Goal: Information Seeking & Learning: Learn about a topic

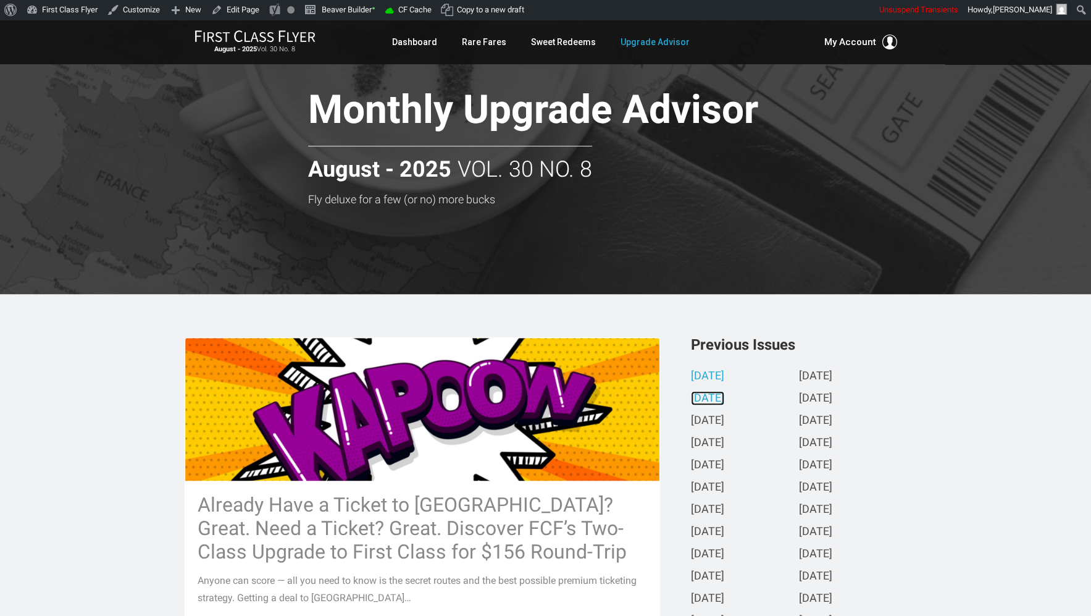
click at [718, 401] on link "July 2025" at bounding box center [707, 398] width 33 height 13
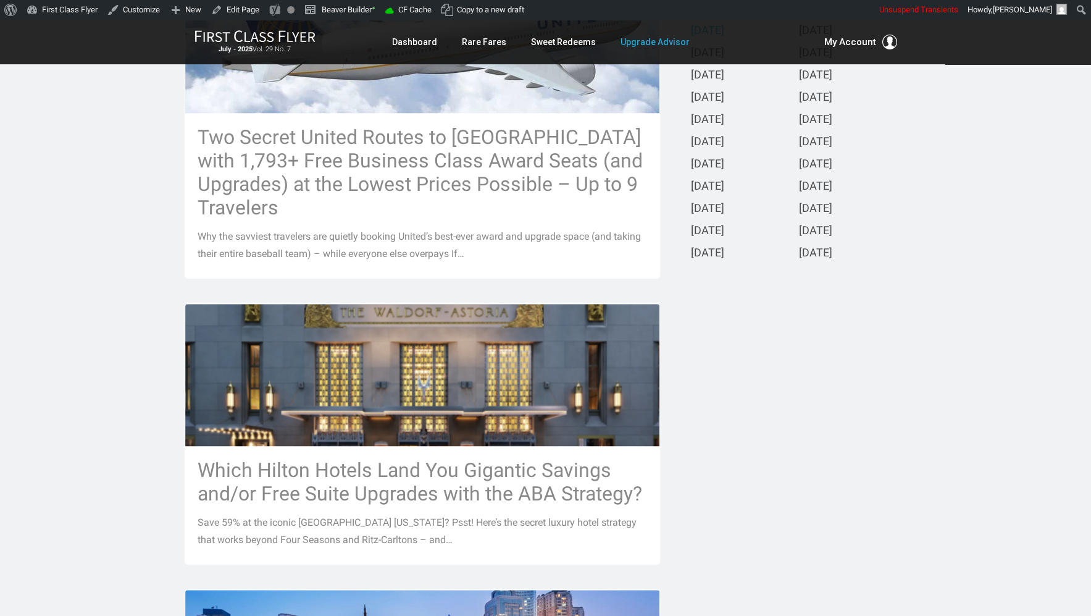
scroll to position [408, 0]
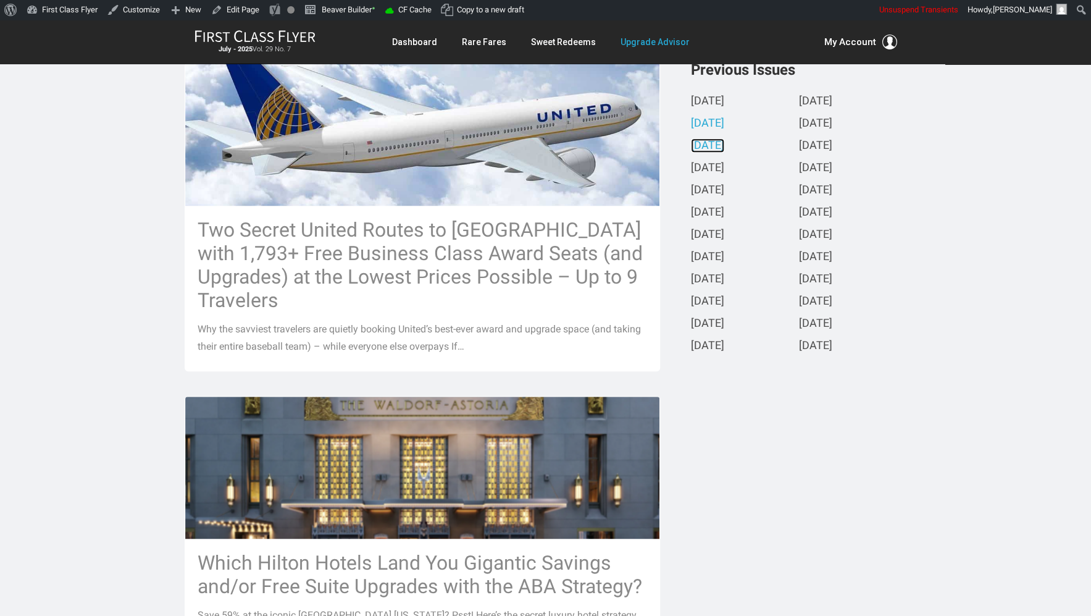
click at [724, 146] on link "[DATE]" at bounding box center [707, 146] width 33 height 13
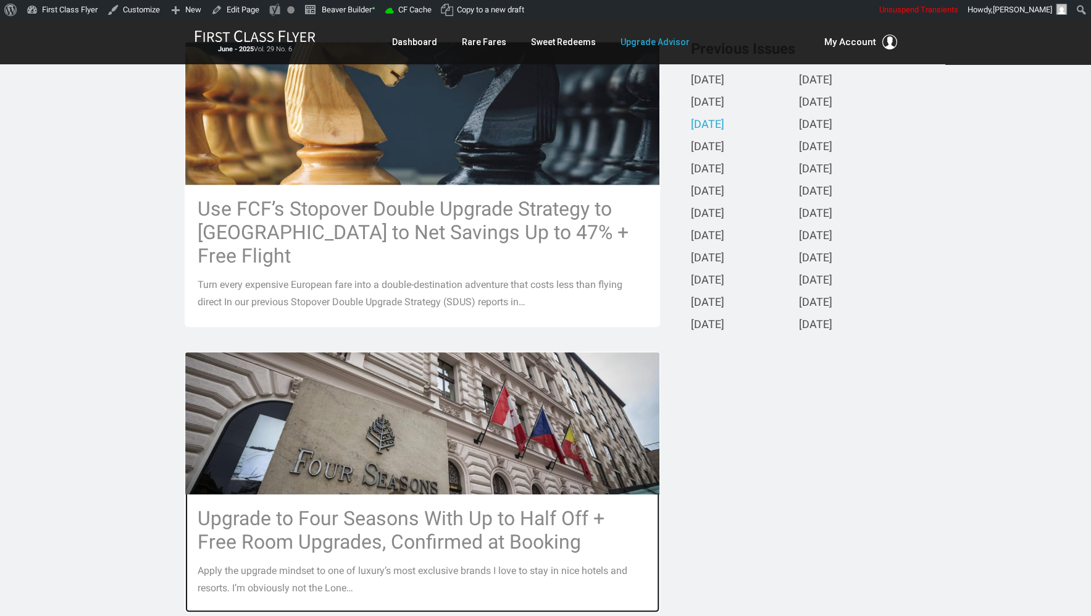
scroll to position [316, 0]
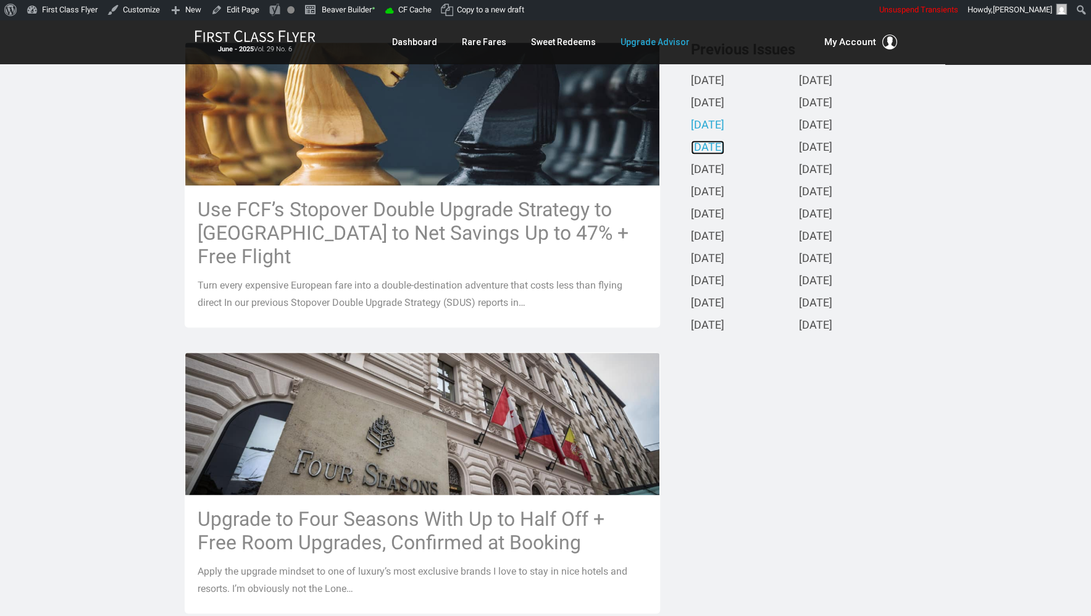
click at [708, 148] on link "May 2025" at bounding box center [707, 147] width 33 height 13
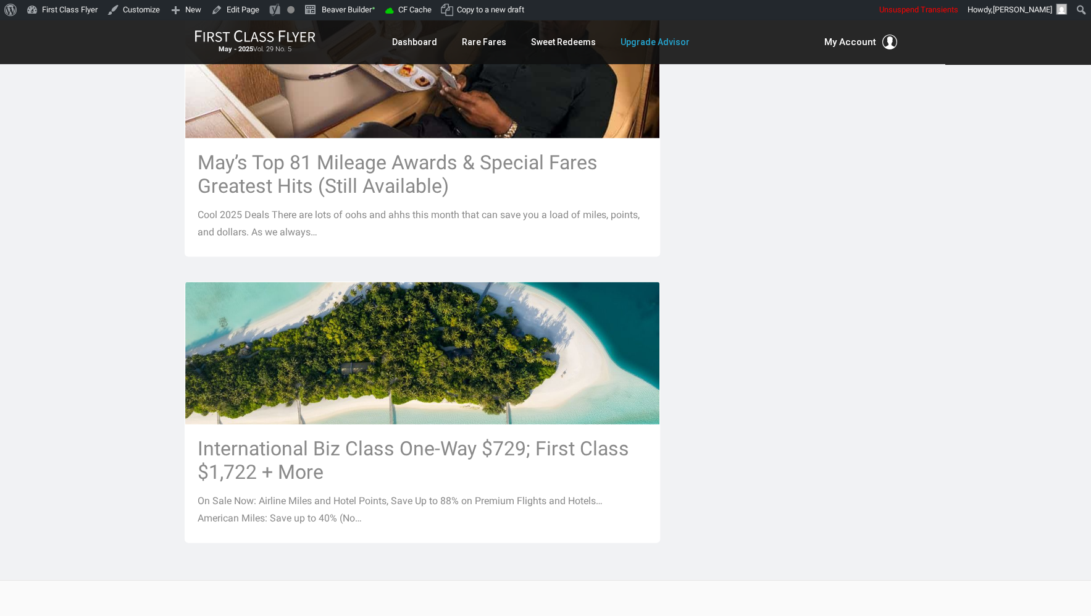
scroll to position [1406, 0]
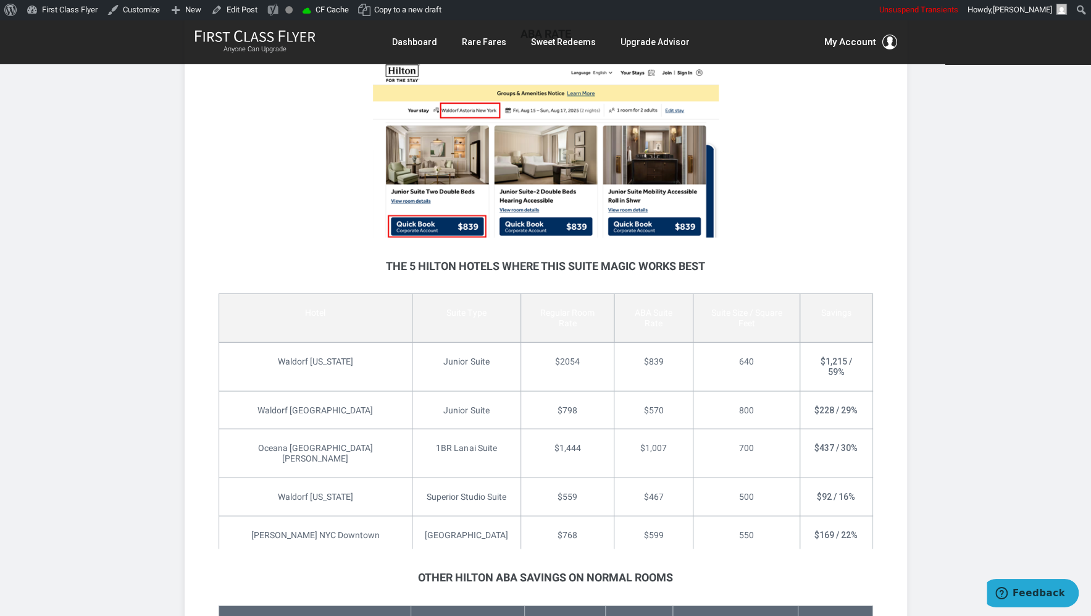
scroll to position [1151, 0]
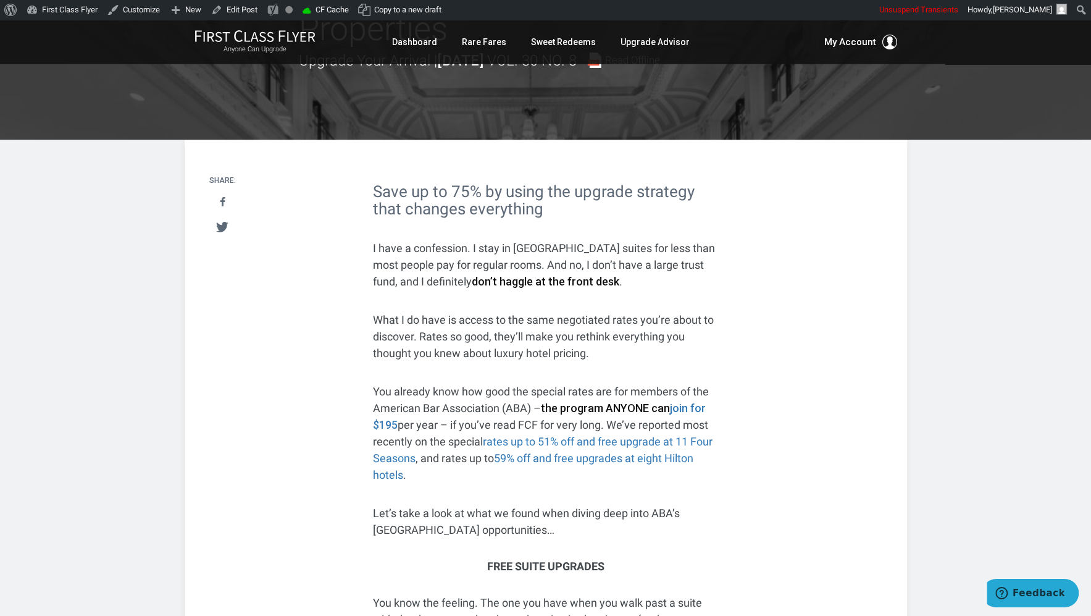
scroll to position [163, 0]
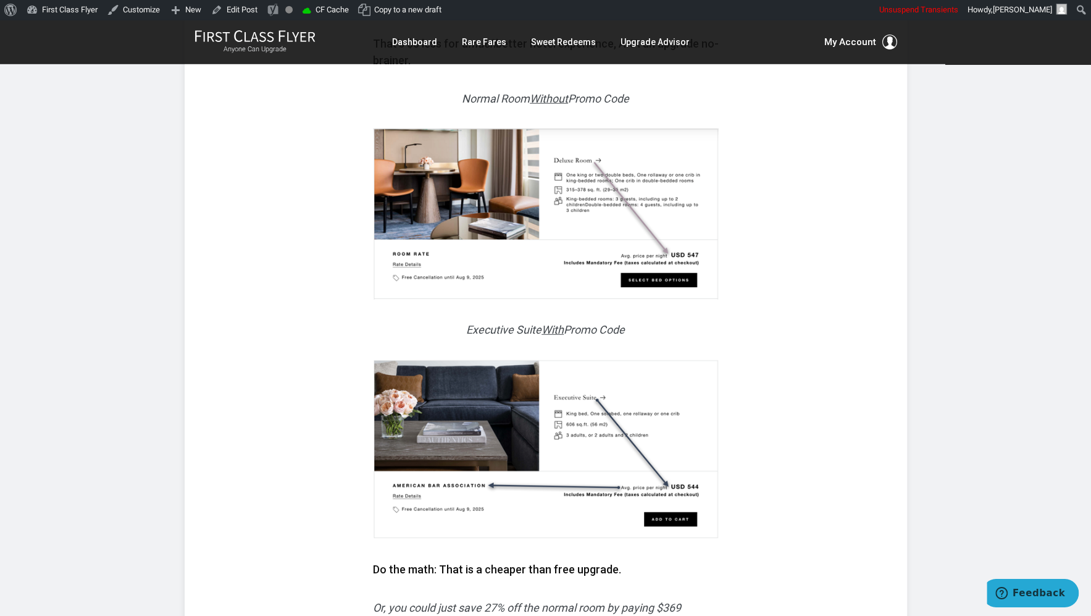
scroll to position [1834, 0]
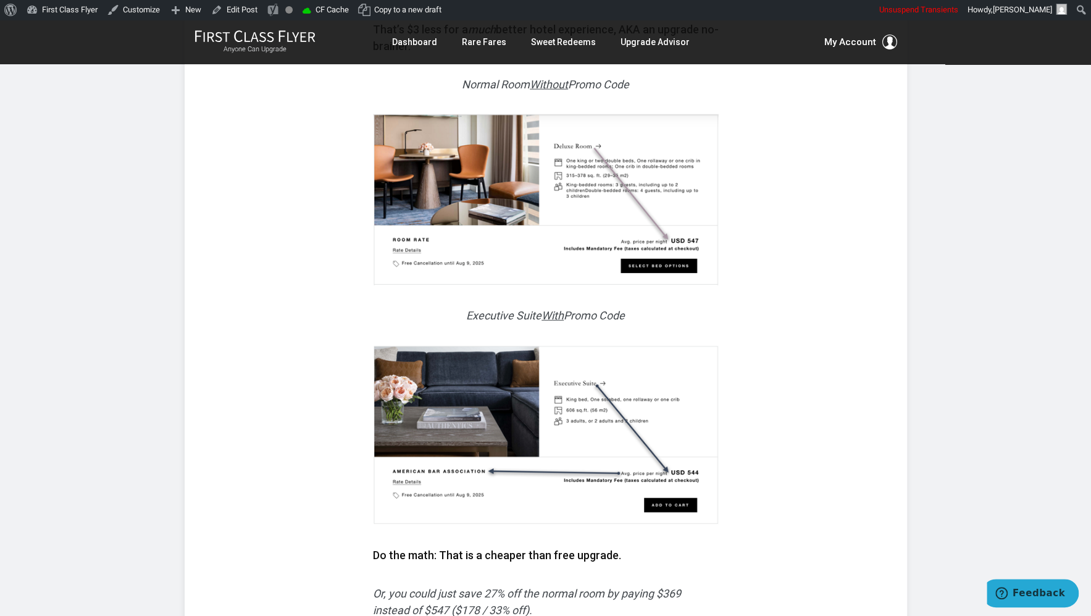
drag, startPoint x: 702, startPoint y: 234, endPoint x: 593, endPoint y: 191, distance: 117.6
click at [702, 233] on img at bounding box center [546, 199] width 346 height 171
click at [579, 184] on img at bounding box center [546, 199] width 346 height 171
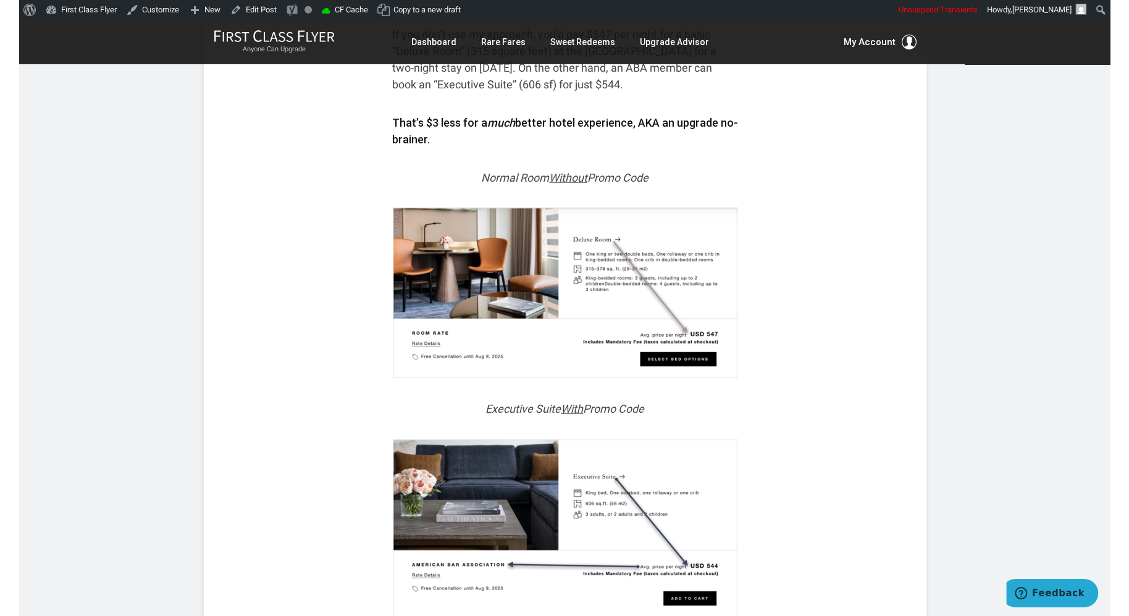
scroll to position [0, 0]
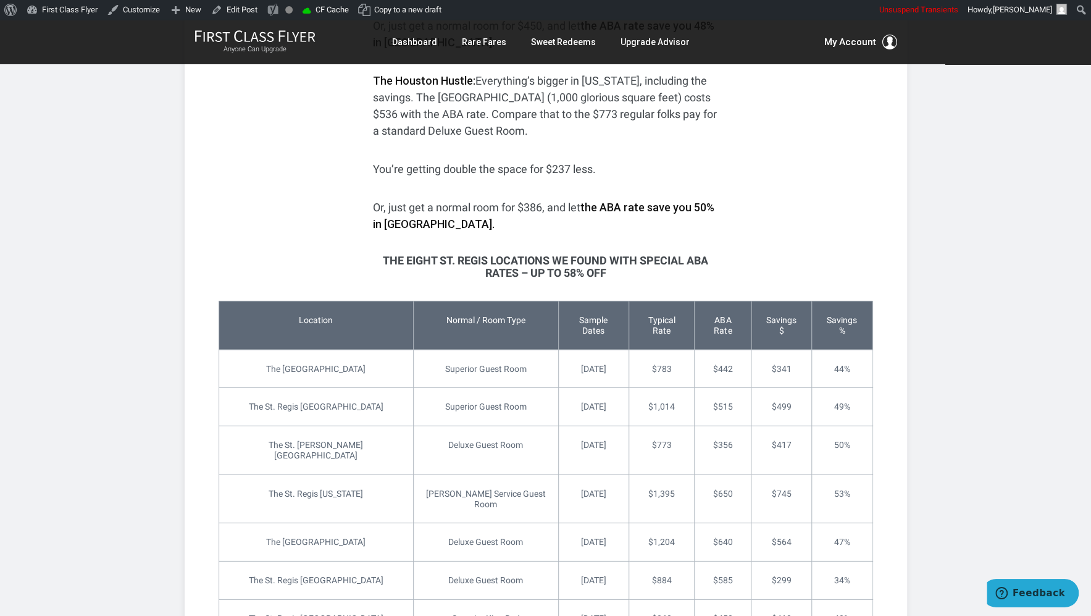
scroll to position [1773, 0]
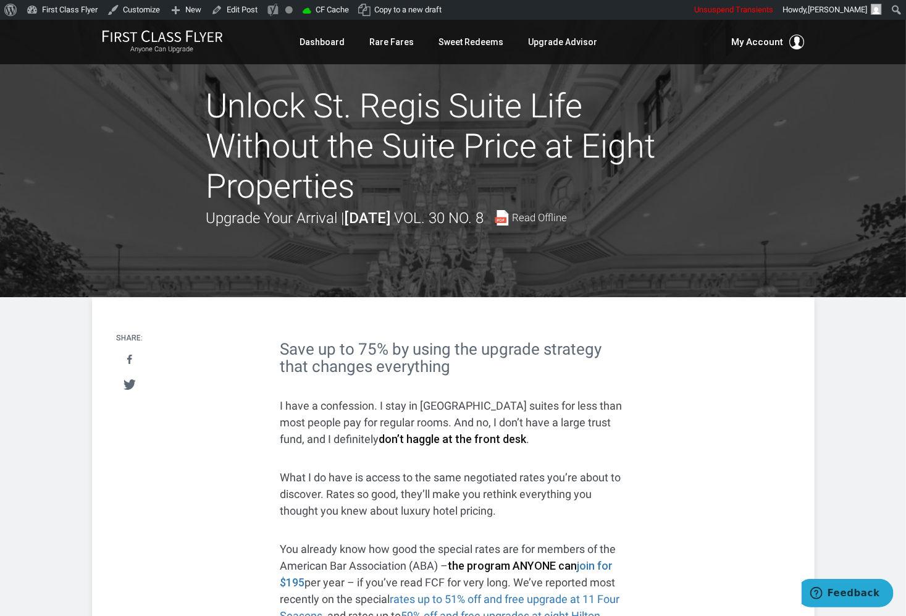
drag, startPoint x: 352, startPoint y: 222, endPoint x: 432, endPoint y: 216, distance: 79.9
click at [391, 216] on strong "[DATE]" at bounding box center [368, 217] width 46 height 17
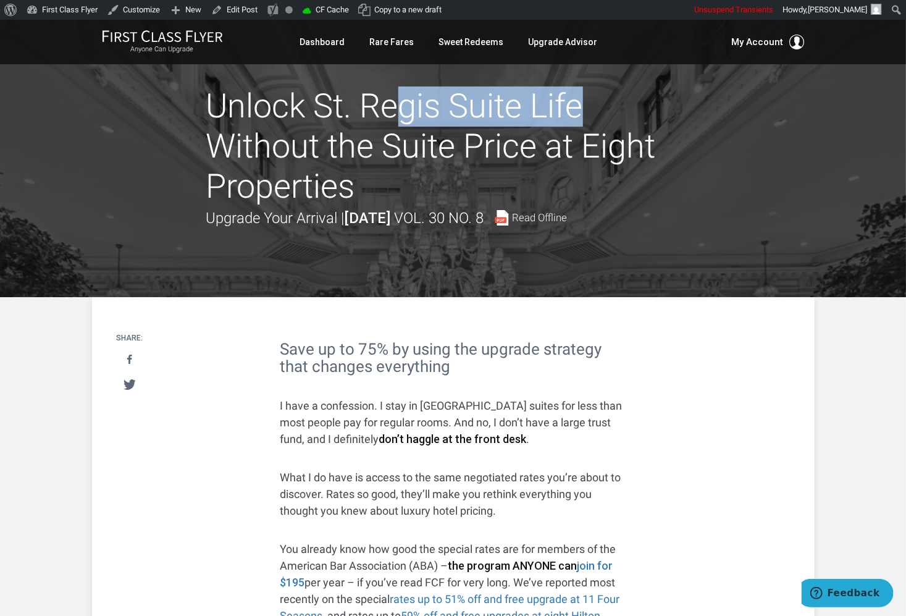
drag, startPoint x: 316, startPoint y: 104, endPoint x: 511, endPoint y: 106, distance: 195.2
click at [511, 106] on h1 "Unlock St. Regis Suite Life Without the Suite Price at Eight Properties" at bounding box center [453, 146] width 494 height 120
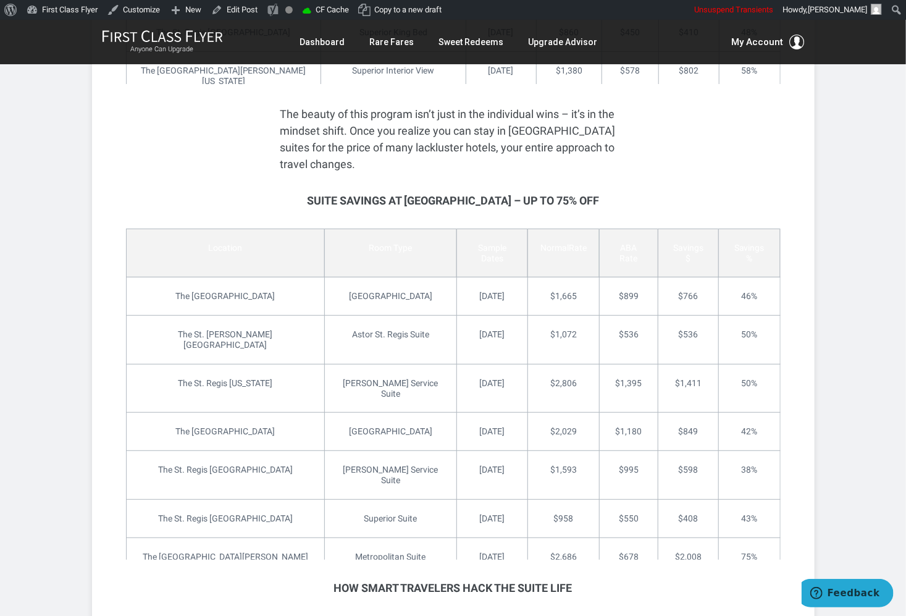
scroll to position [2364, 0]
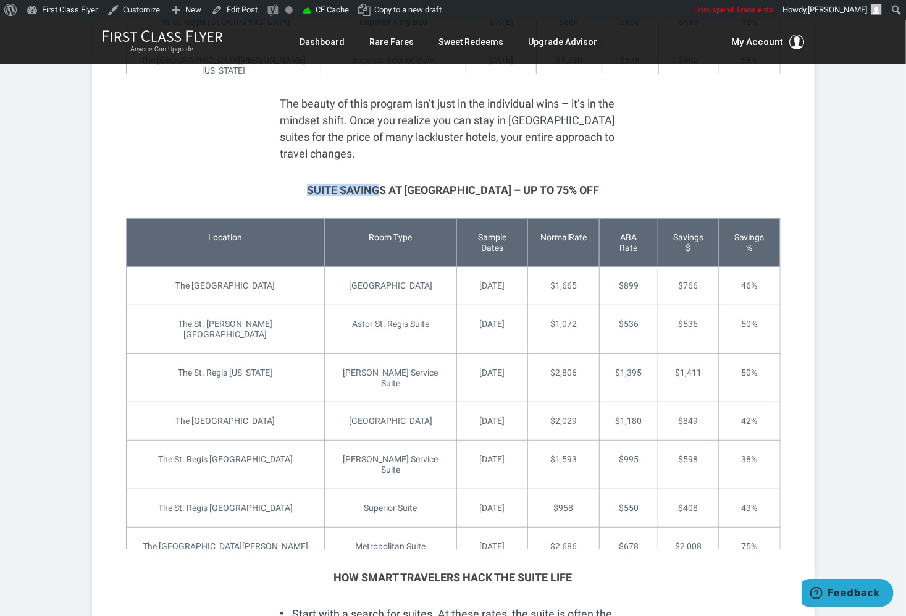
drag, startPoint x: 313, startPoint y: 190, endPoint x: 390, endPoint y: 190, distance: 77.2
click at [390, 190] on h3 "Suite Savings at [GEOGRAPHIC_DATA] – Up to 75% Off" at bounding box center [453, 190] width 346 height 12
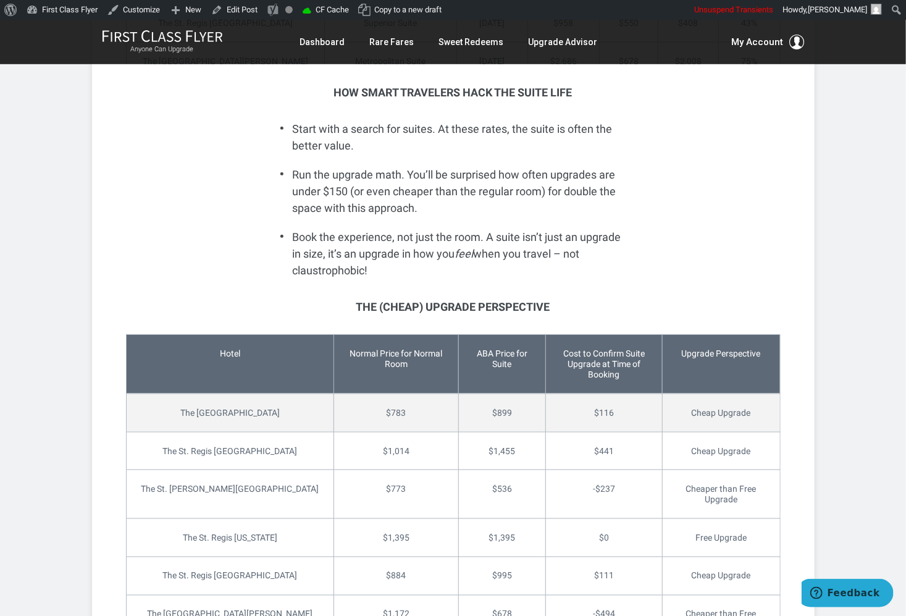
scroll to position [2853, 0]
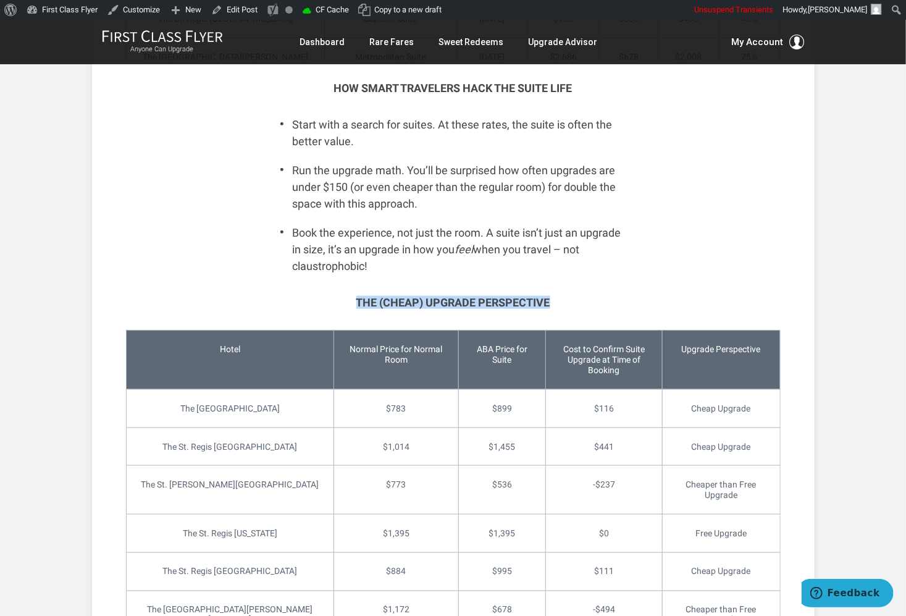
drag, startPoint x: 347, startPoint y: 305, endPoint x: 557, endPoint y: 304, distance: 210.0
click at [557, 304] on h3 "The (Cheap) Upgrade Perspective" at bounding box center [453, 302] width 346 height 12
drag, startPoint x: 364, startPoint y: 141, endPoint x: 470, endPoint y: 271, distance: 167.2
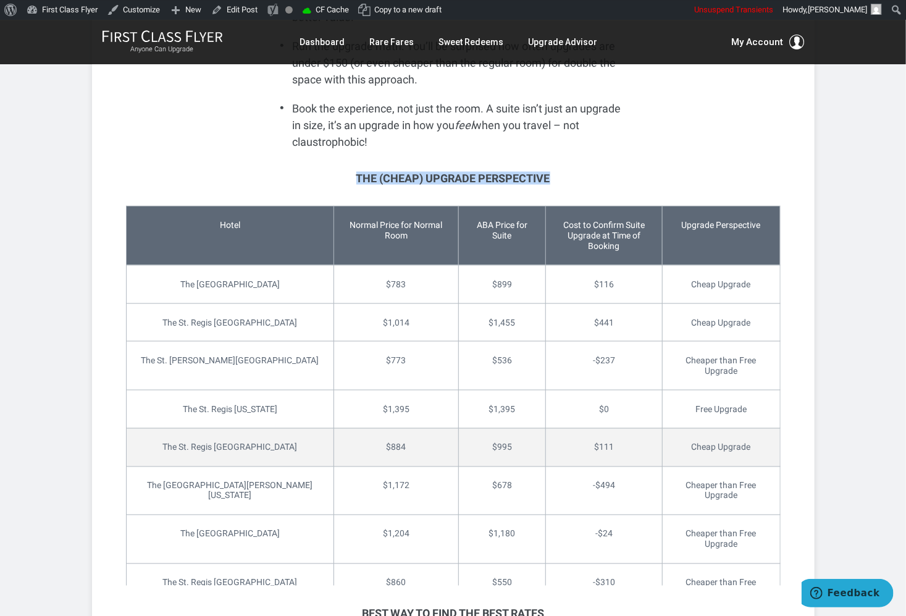
scroll to position [2985, 0]
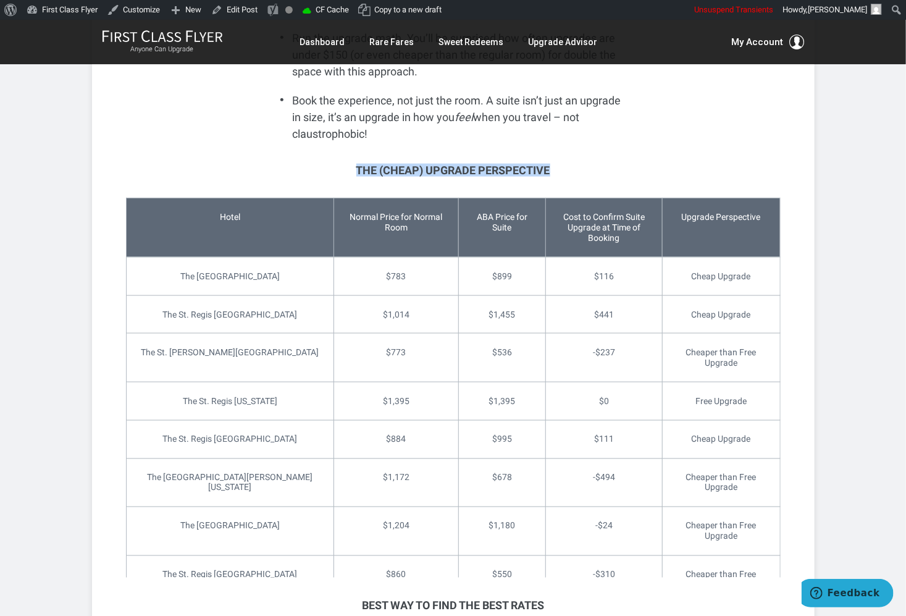
drag, startPoint x: 531, startPoint y: 167, endPoint x: 349, endPoint y: 166, distance: 181.6
click at [349, 166] on h3 "The (Cheap) Upgrade Perspective" at bounding box center [453, 170] width 346 height 12
copy h3 "The (Cheap) Upgrade Perspective"
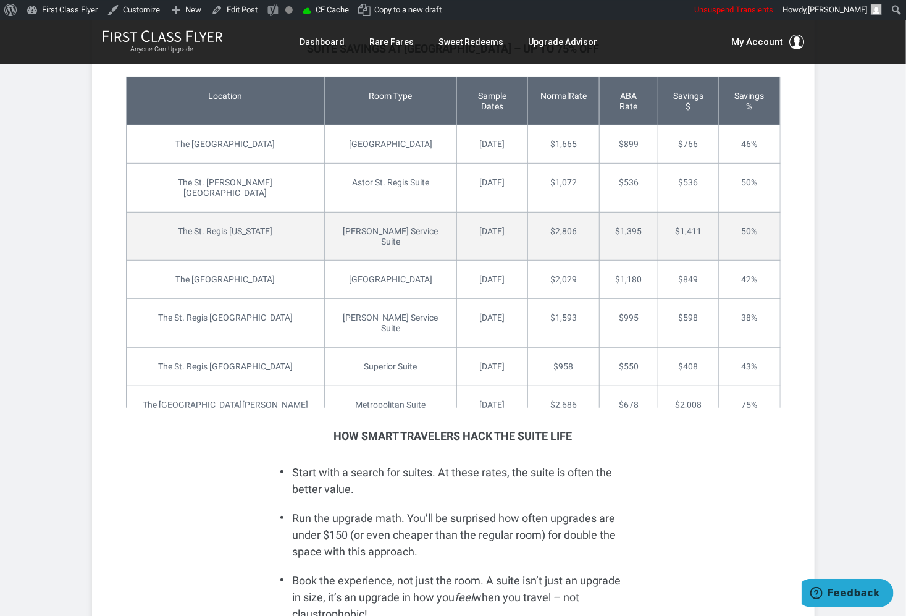
scroll to position [2262, 0]
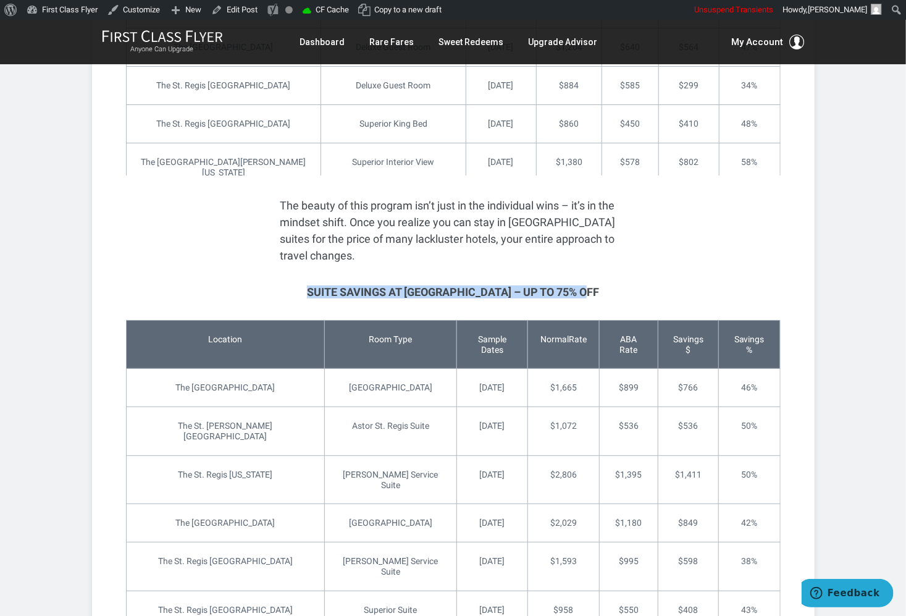
drag, startPoint x: 605, startPoint y: 295, endPoint x: 315, endPoint y: 297, distance: 289.7
click at [315, 297] on h3 "Suite Savings at [GEOGRAPHIC_DATA] – Up to 75% Off" at bounding box center [453, 292] width 346 height 12
copy h3 "Suite Savings at [GEOGRAPHIC_DATA] – Up to 75% Off"
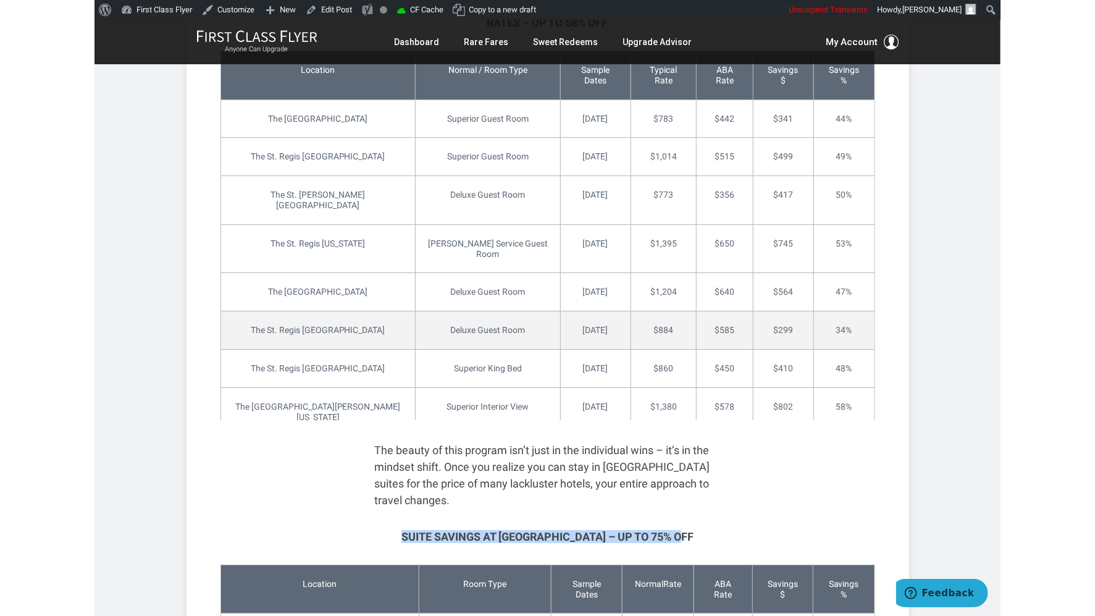
scroll to position [1773, 0]
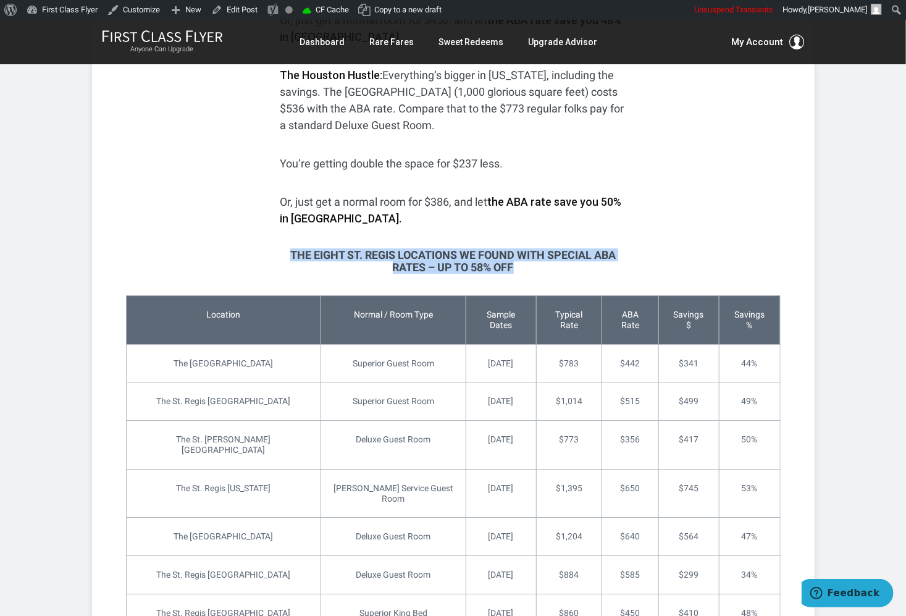
drag, startPoint x: 543, startPoint y: 270, endPoint x: 291, endPoint y: 256, distance: 253.0
click at [291, 256] on h3 "The Eight St. Regis Locations We Found With Special ABA Rates – Up to 58% Off" at bounding box center [453, 261] width 346 height 25
copy h3 "The Eight St. Regis Locations We Found With Special ABA Rates – Up to 58% Off"
